Goal: Check status: Check status

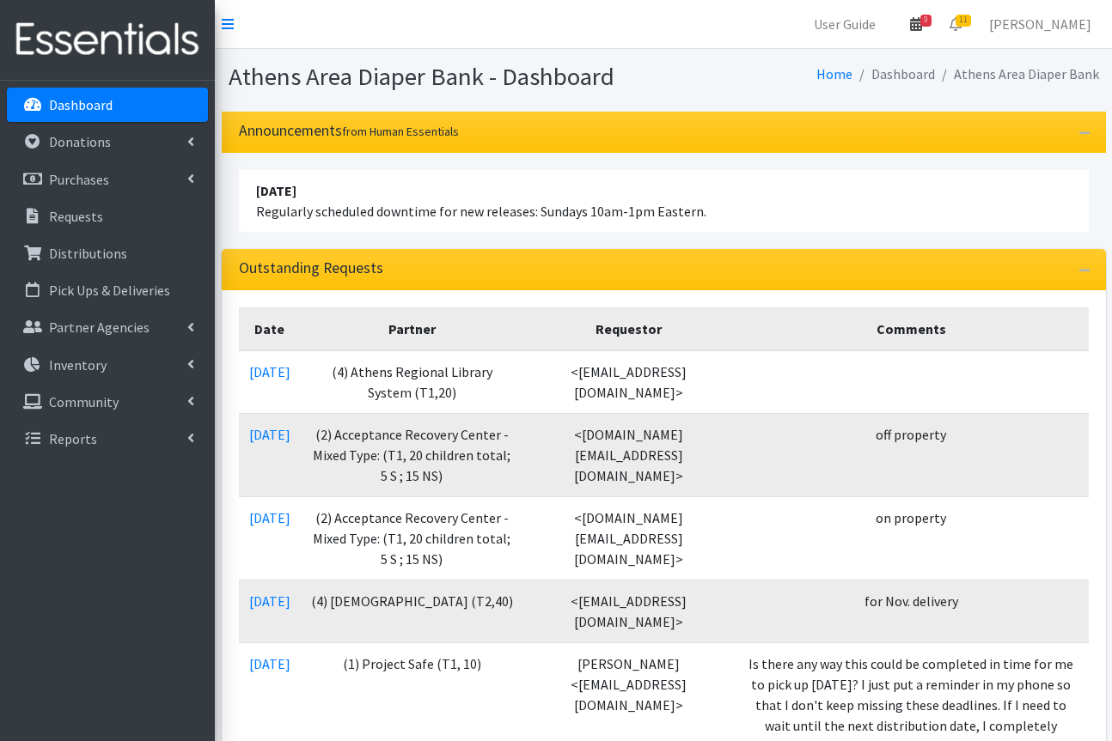
click at [922, 29] on icon at bounding box center [916, 24] width 12 height 14
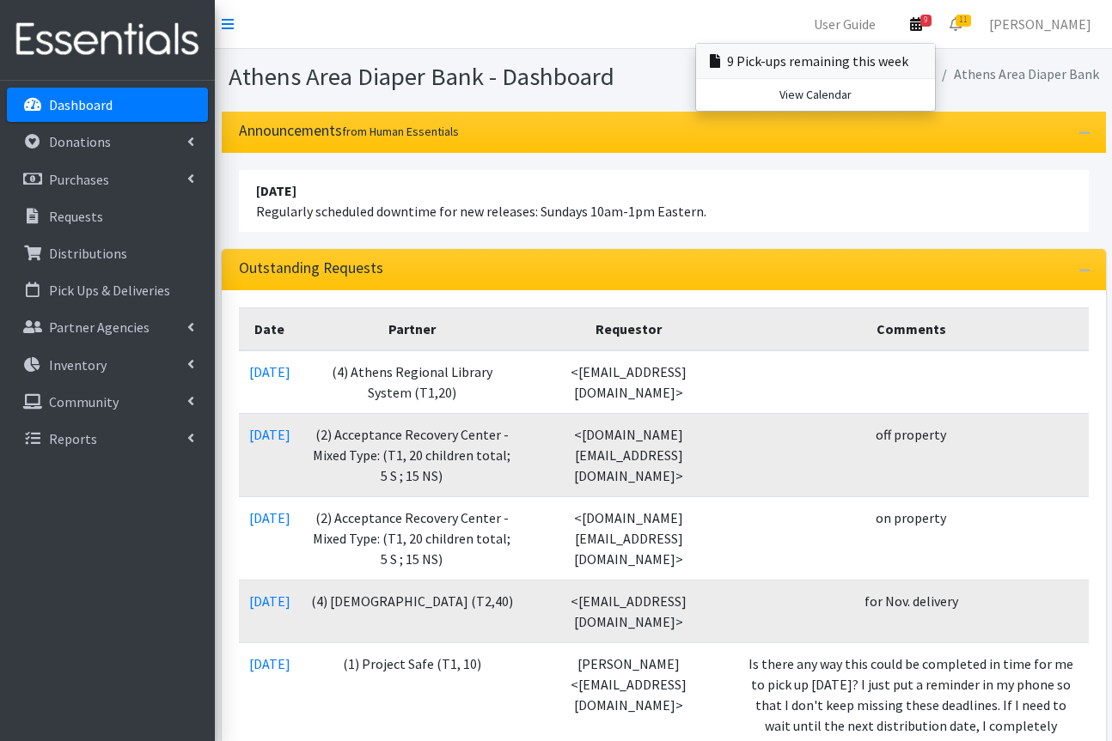
click at [897, 64] on link "9 Pick-ups remaining this week" at bounding box center [815, 61] width 239 height 34
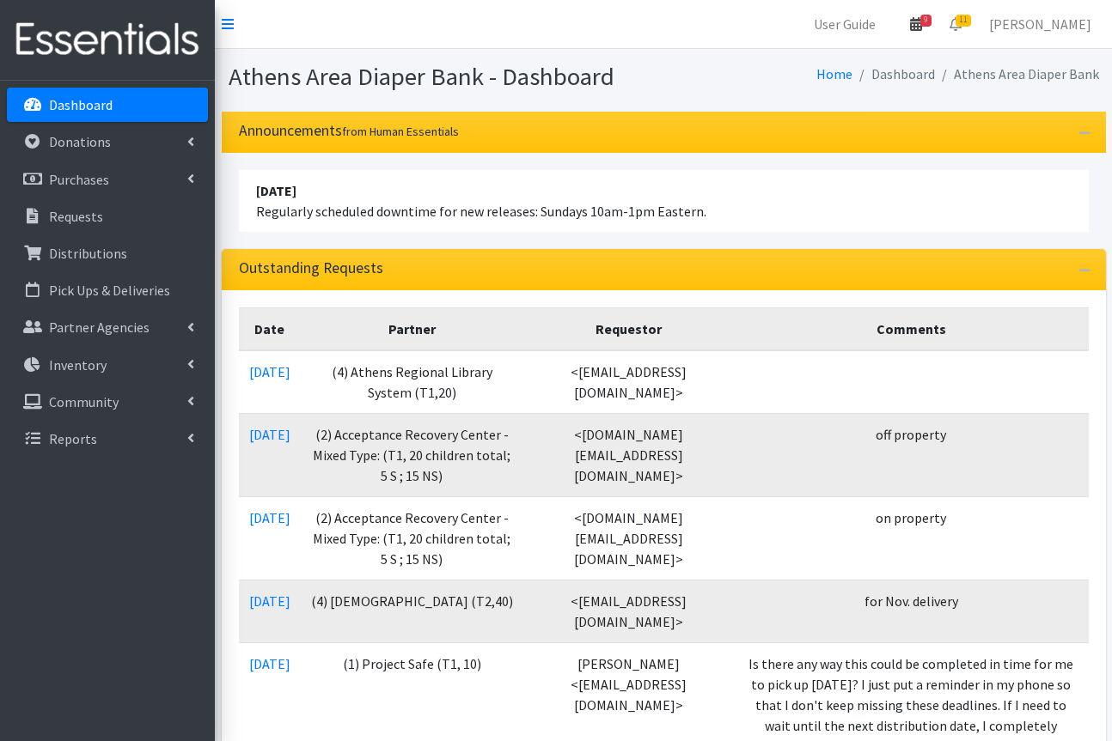
click at [928, 31] on link "9" at bounding box center [916, 24] width 40 height 34
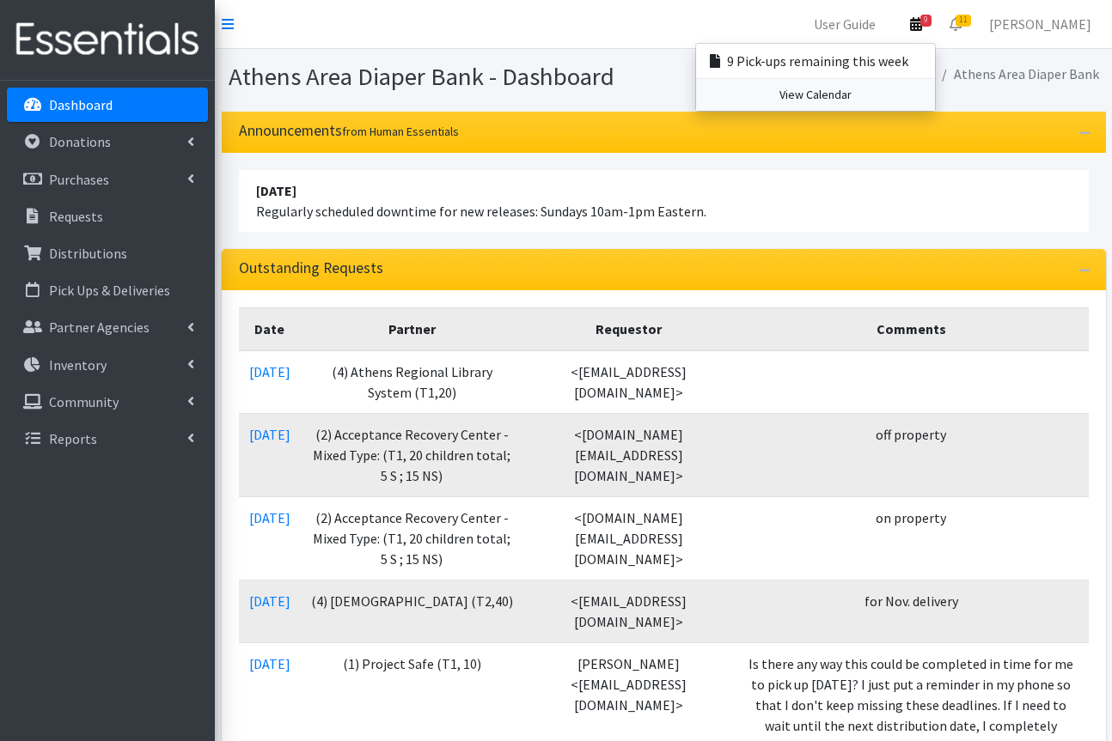
click at [888, 96] on link "View Calendar" at bounding box center [815, 95] width 239 height 32
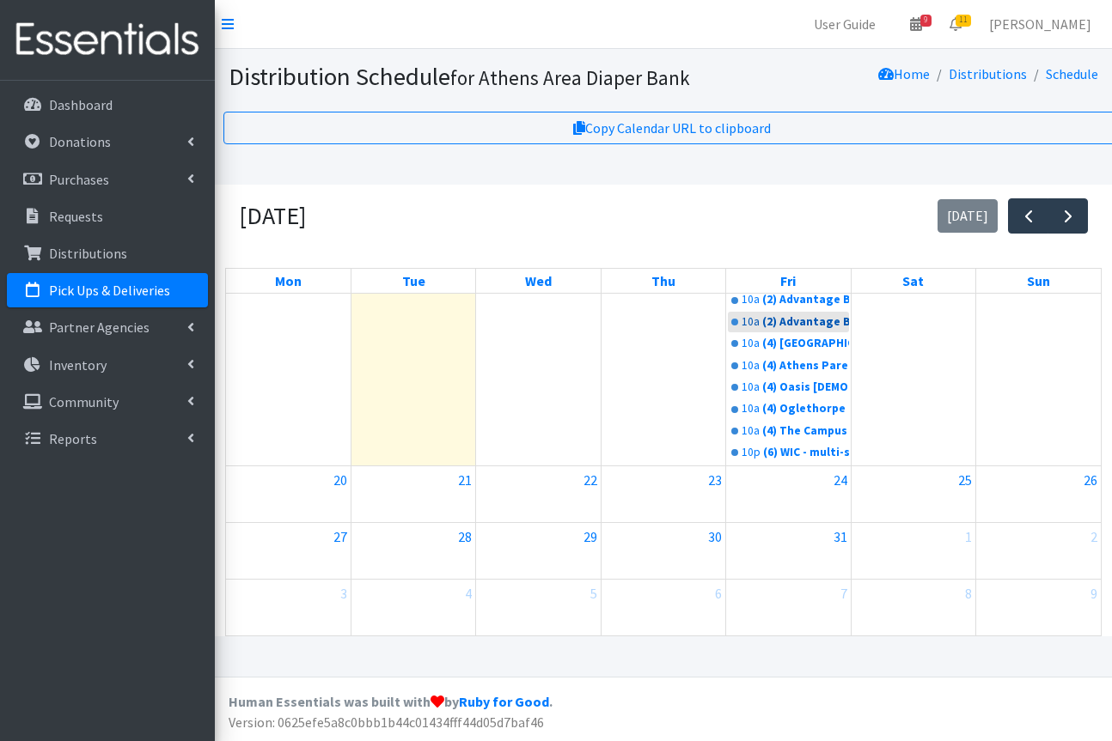
scroll to position [847, 0]
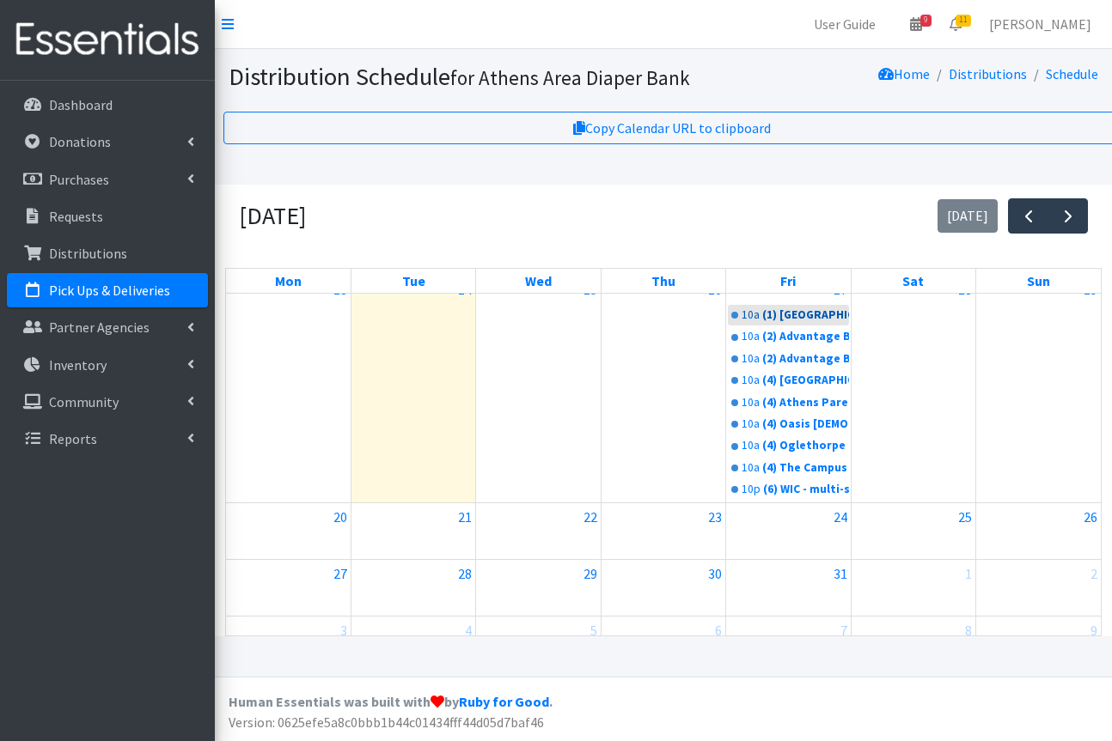
click at [808, 324] on div "(1) [GEOGRAPHIC_DATA] Area Homeless Shelter (T1, 15)" at bounding box center [805, 315] width 86 height 17
